Goal: Transaction & Acquisition: Purchase product/service

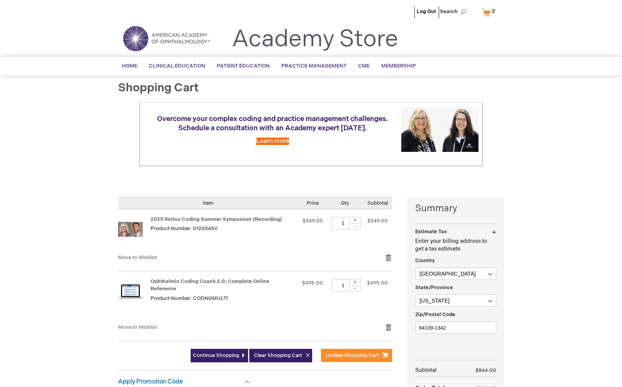
select select "US"
select select "12"
